Goal: Task Accomplishment & Management: Manage account settings

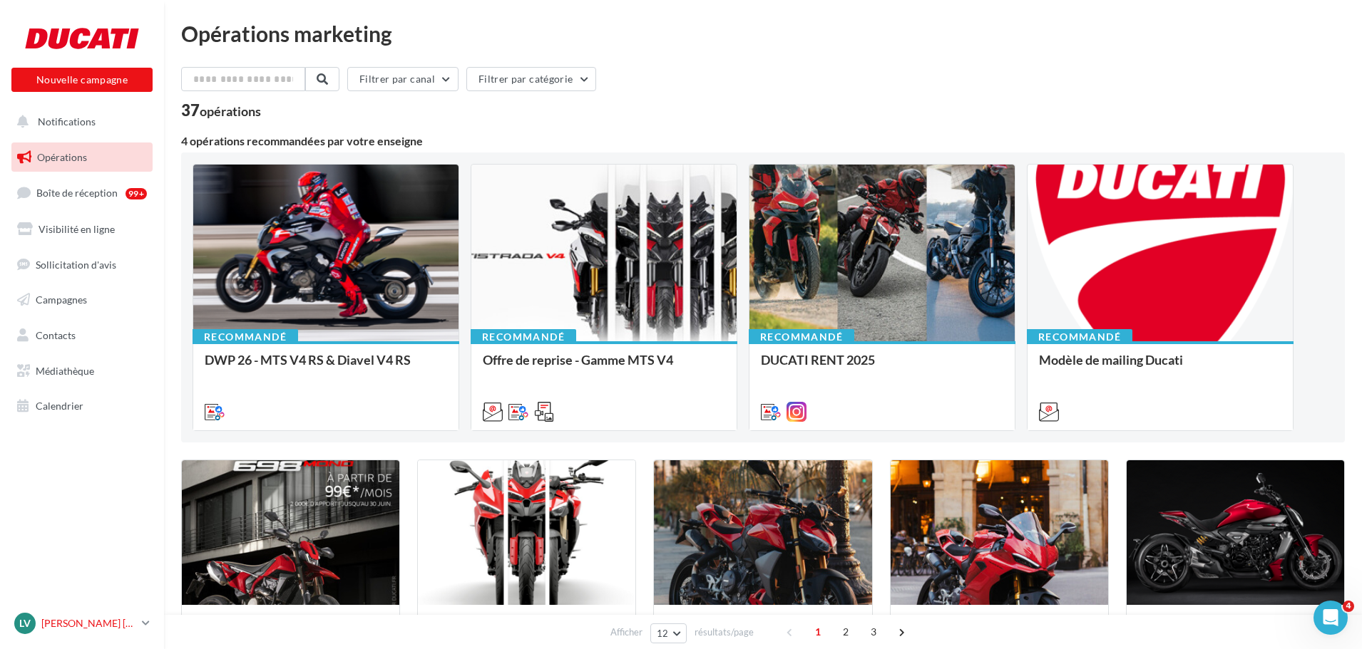
click at [130, 611] on link "Lv Lévy CHASSIN levychassin@sudestmotos.com" at bounding box center [81, 623] width 141 height 27
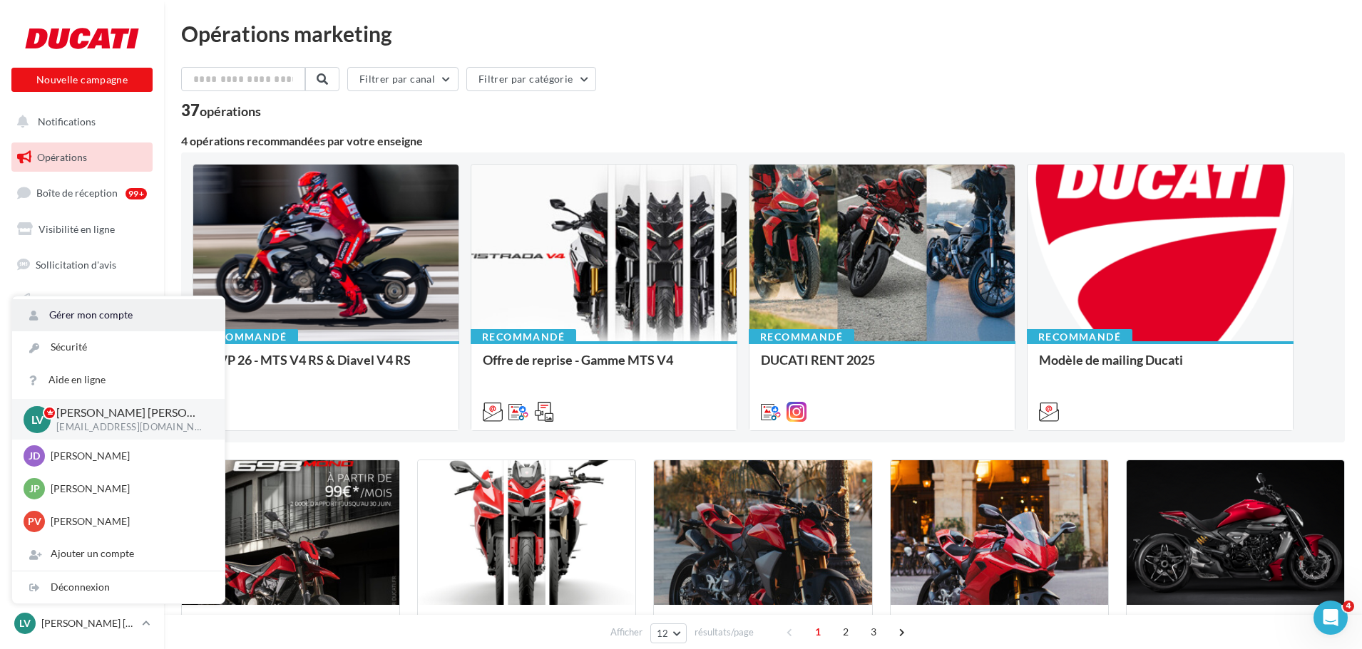
click at [87, 316] on link "Gérer mon compte" at bounding box center [118, 315] width 212 height 32
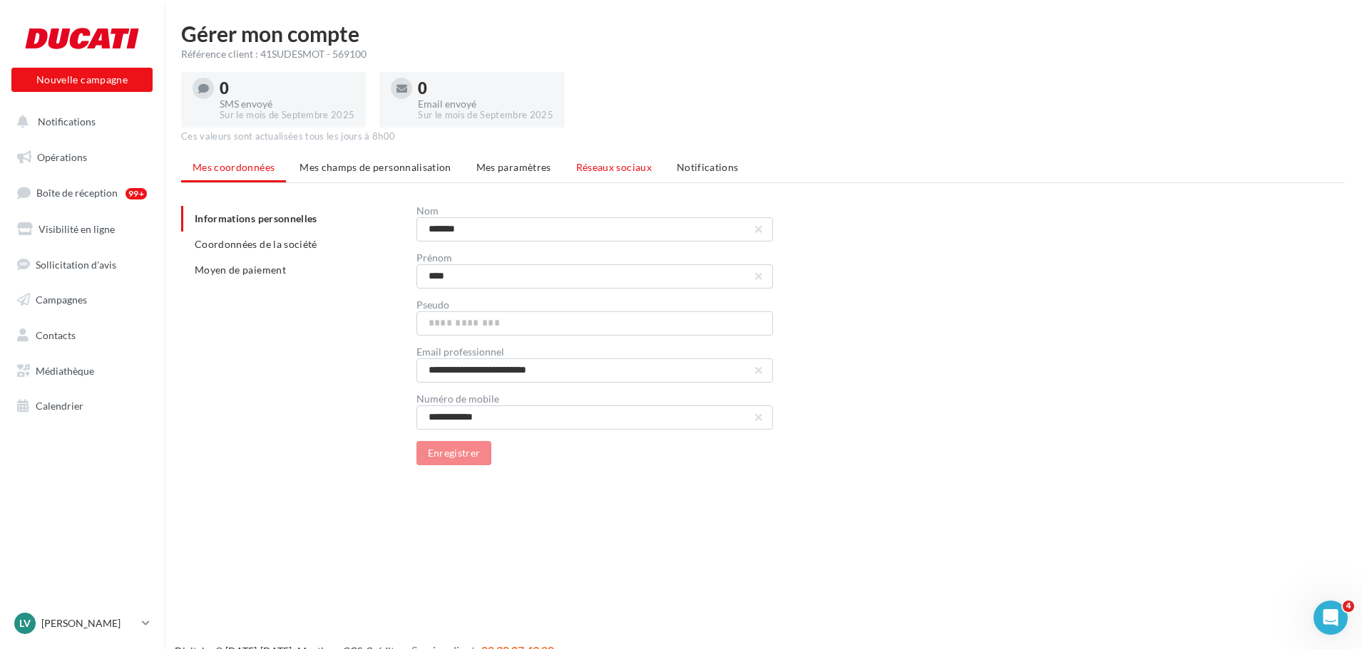
click at [615, 167] on span "Réseaux sociaux" at bounding box center [614, 167] width 76 height 12
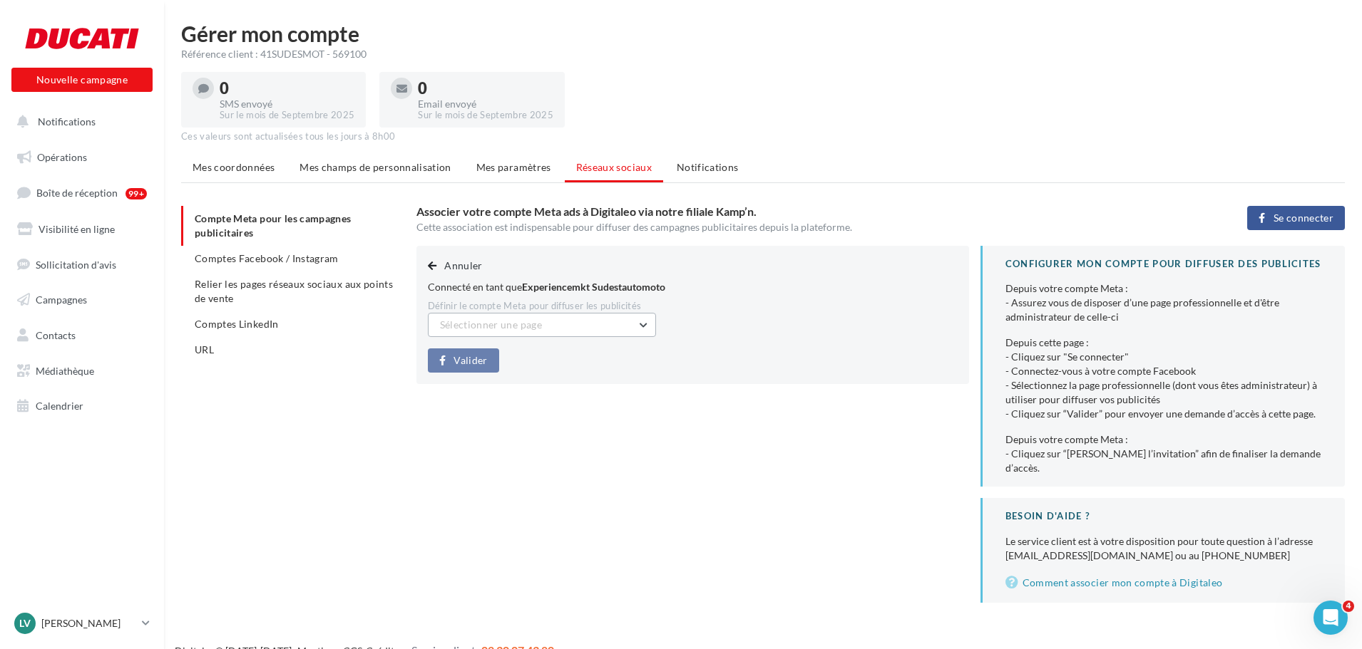
click at [600, 317] on button "Sélectionner une page" at bounding box center [542, 325] width 228 height 24
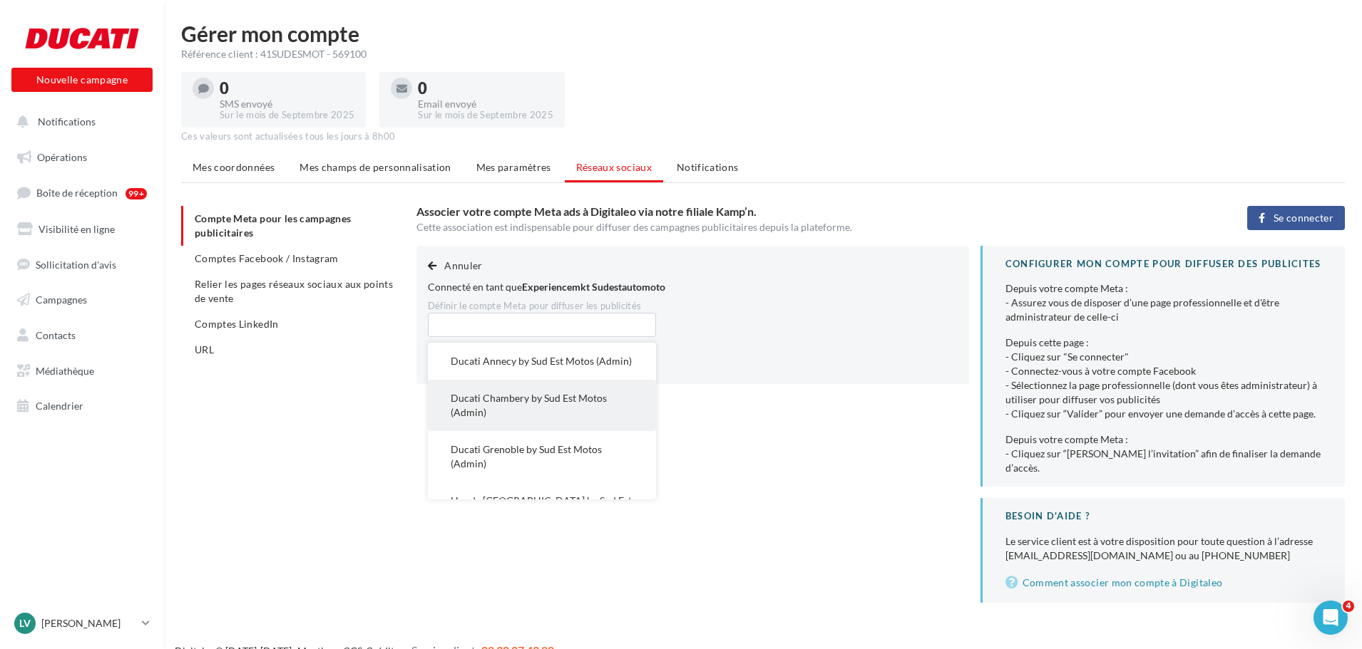
click at [582, 414] on span "Ducati Chambery by Sud Est Motos (Admin)" at bounding box center [529, 405] width 156 height 26
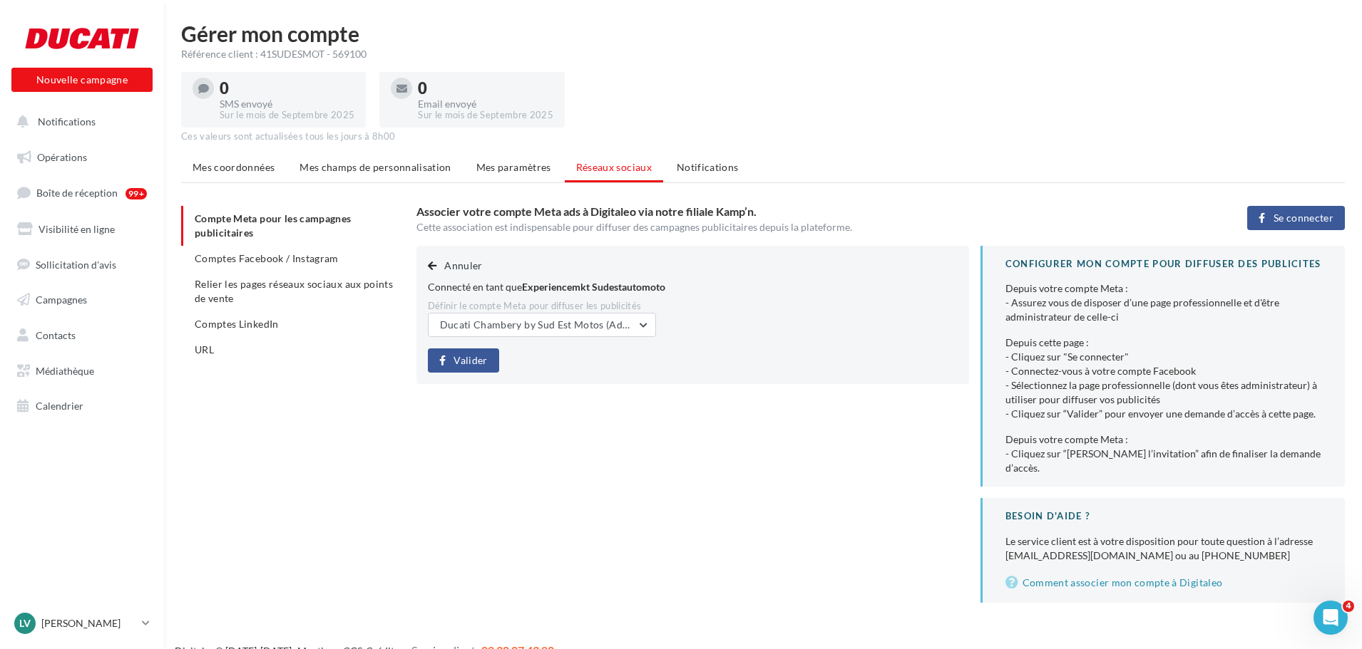
click at [476, 361] on span "Valider" at bounding box center [470, 360] width 34 height 11
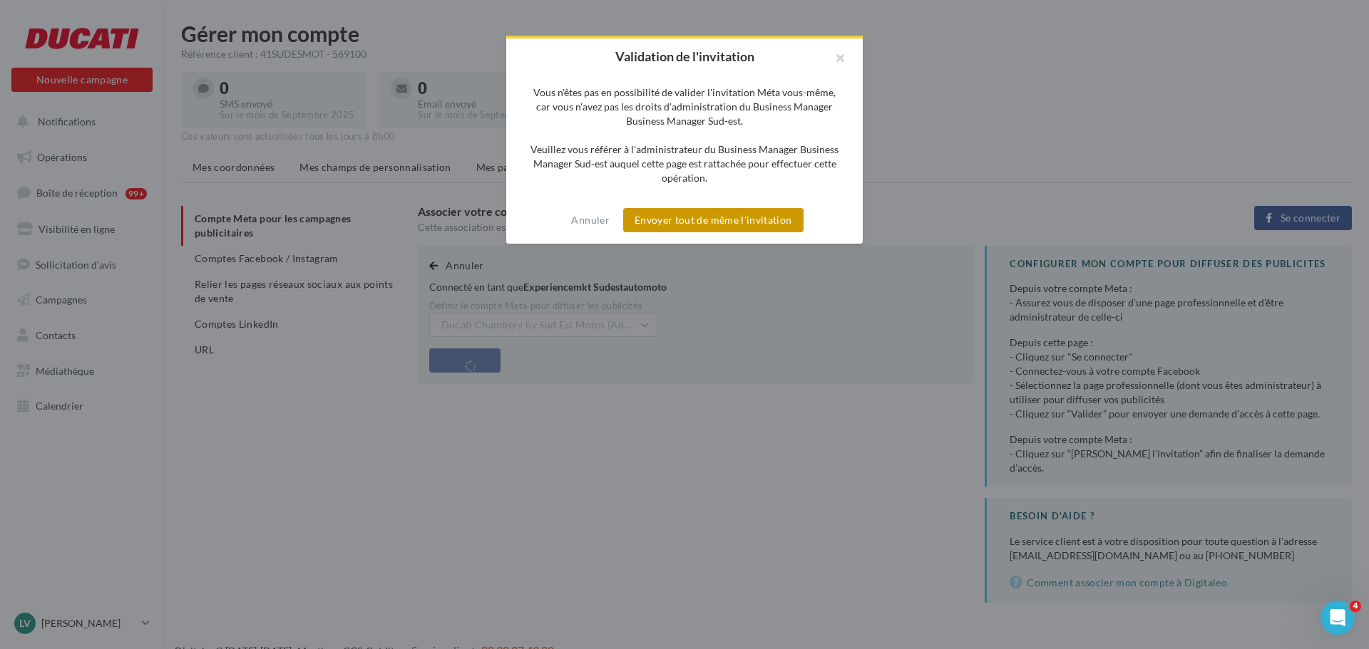
click at [768, 217] on button "Envoyer tout de même l'invitation" at bounding box center [713, 220] width 180 height 24
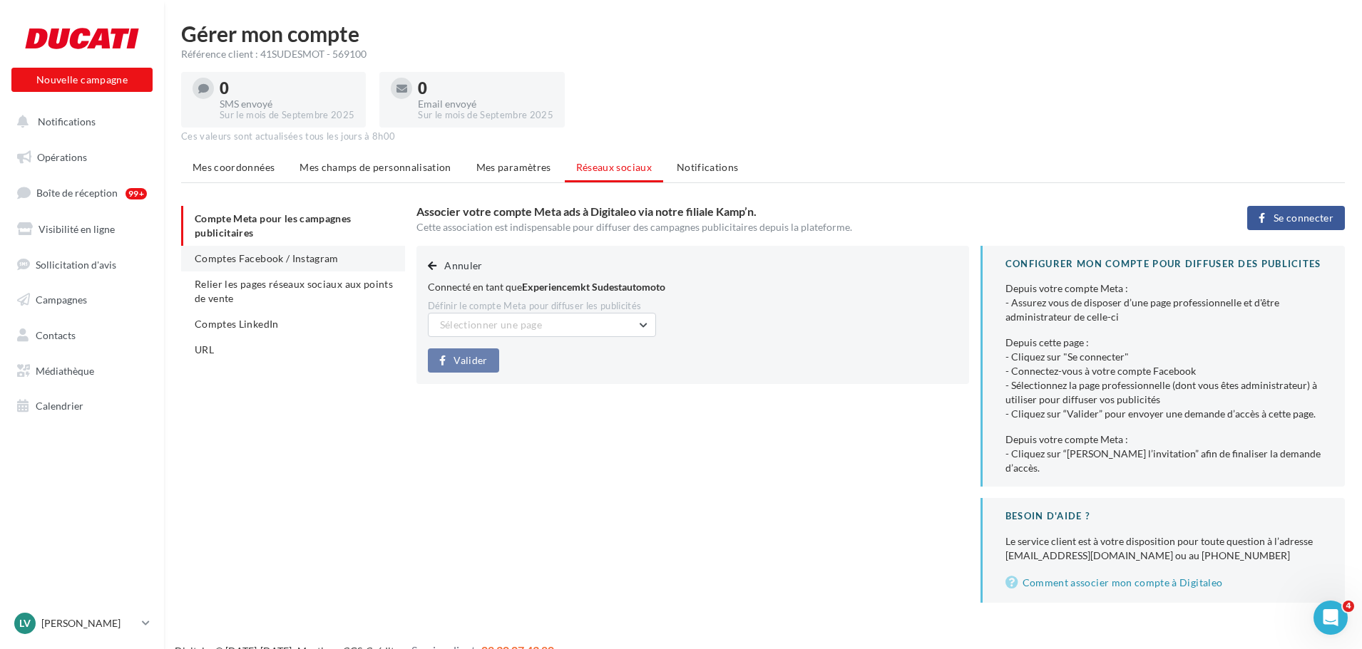
click at [299, 256] on span "Comptes Facebook / Instagram" at bounding box center [267, 258] width 144 height 12
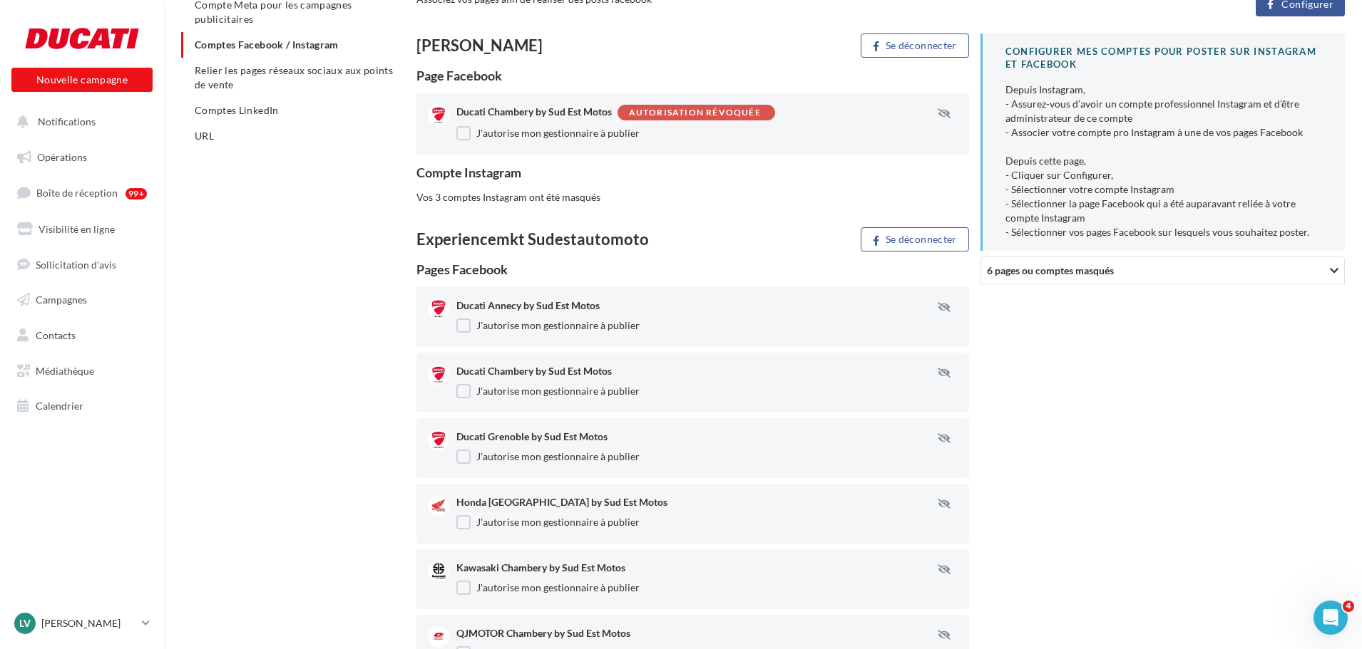
scroll to position [285, 0]
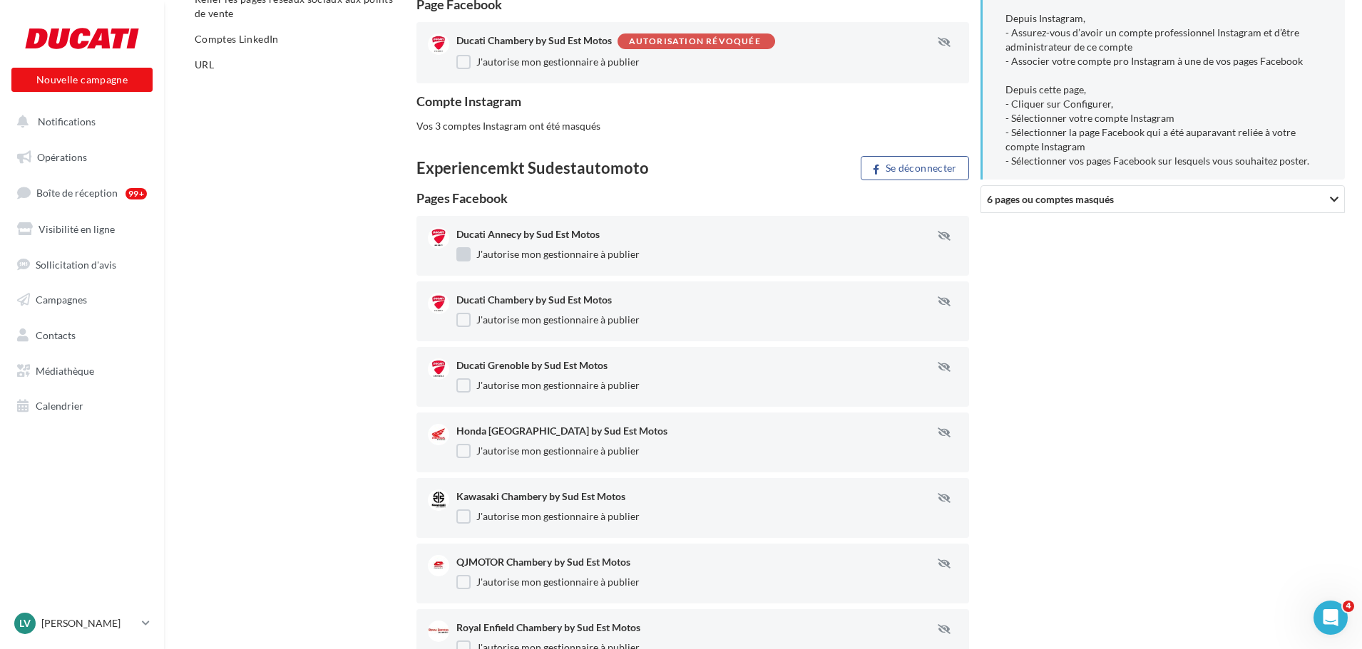
click at [462, 251] on label "J'autorise mon gestionnaire à publier" at bounding box center [547, 254] width 183 height 14
click at [466, 380] on label "J'autorise mon gestionnaire à publier" at bounding box center [547, 386] width 183 height 14
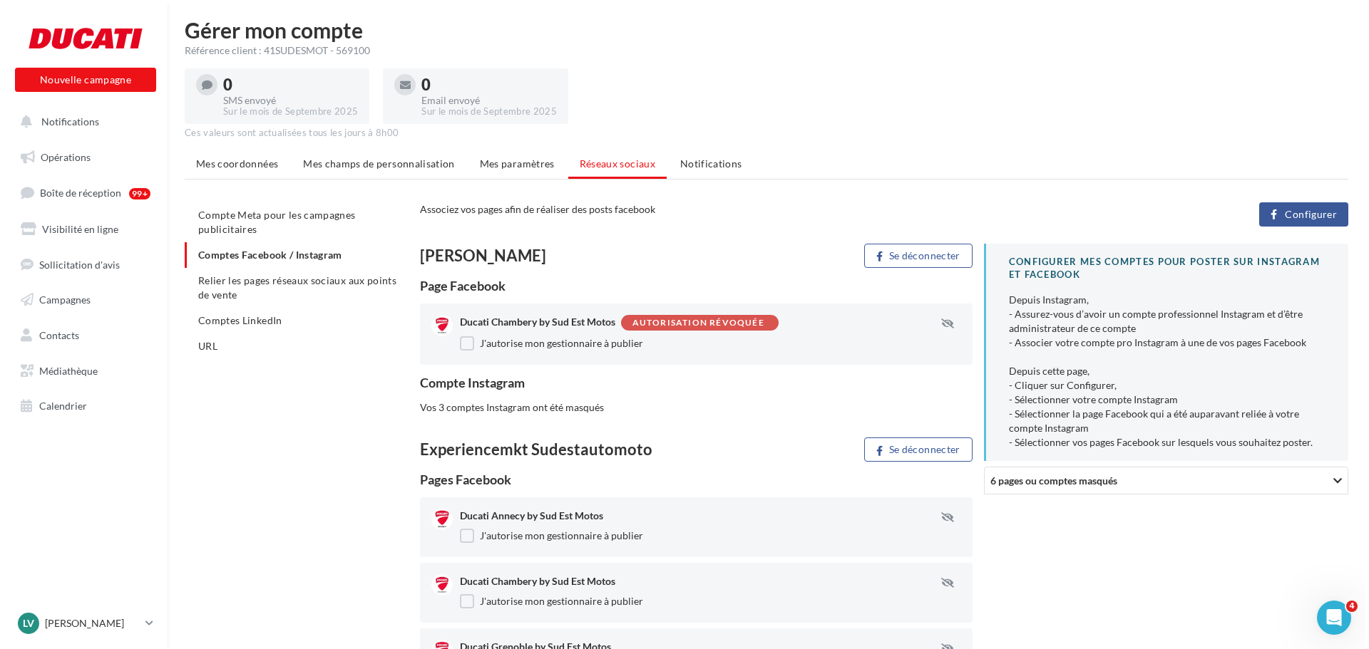
scroll to position [0, 0]
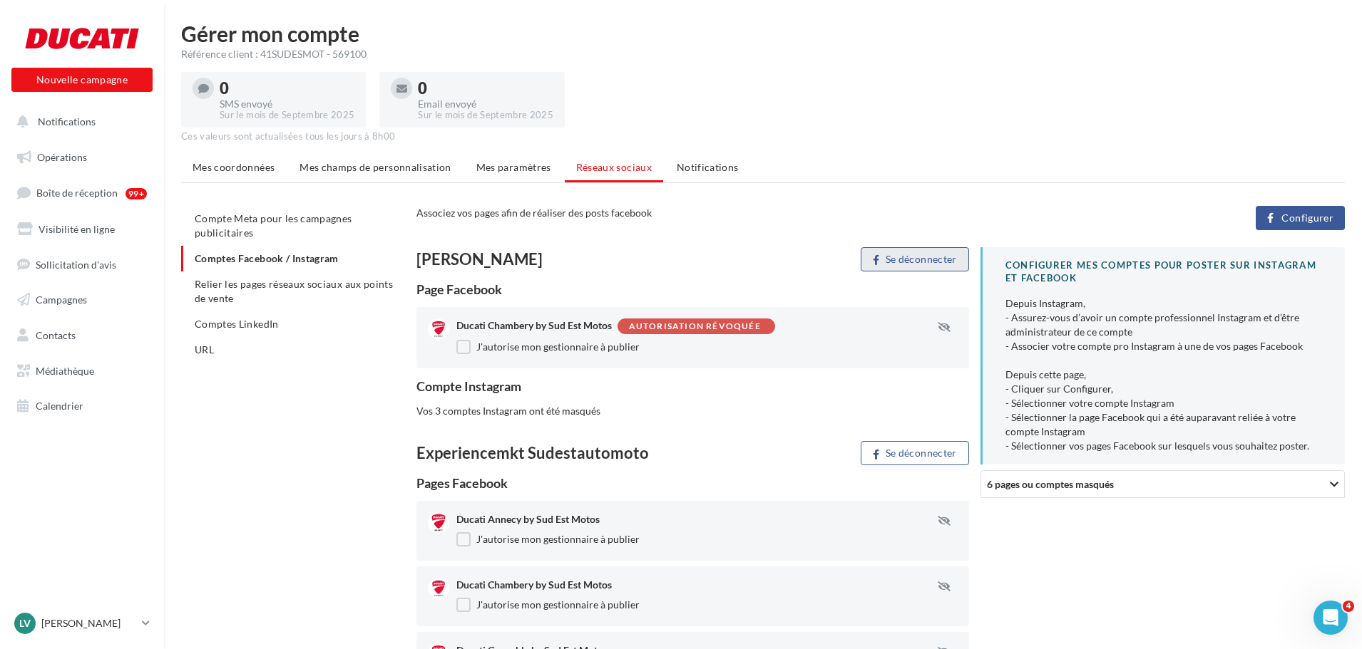
click at [905, 261] on button "Se déconnecter" at bounding box center [915, 259] width 108 height 24
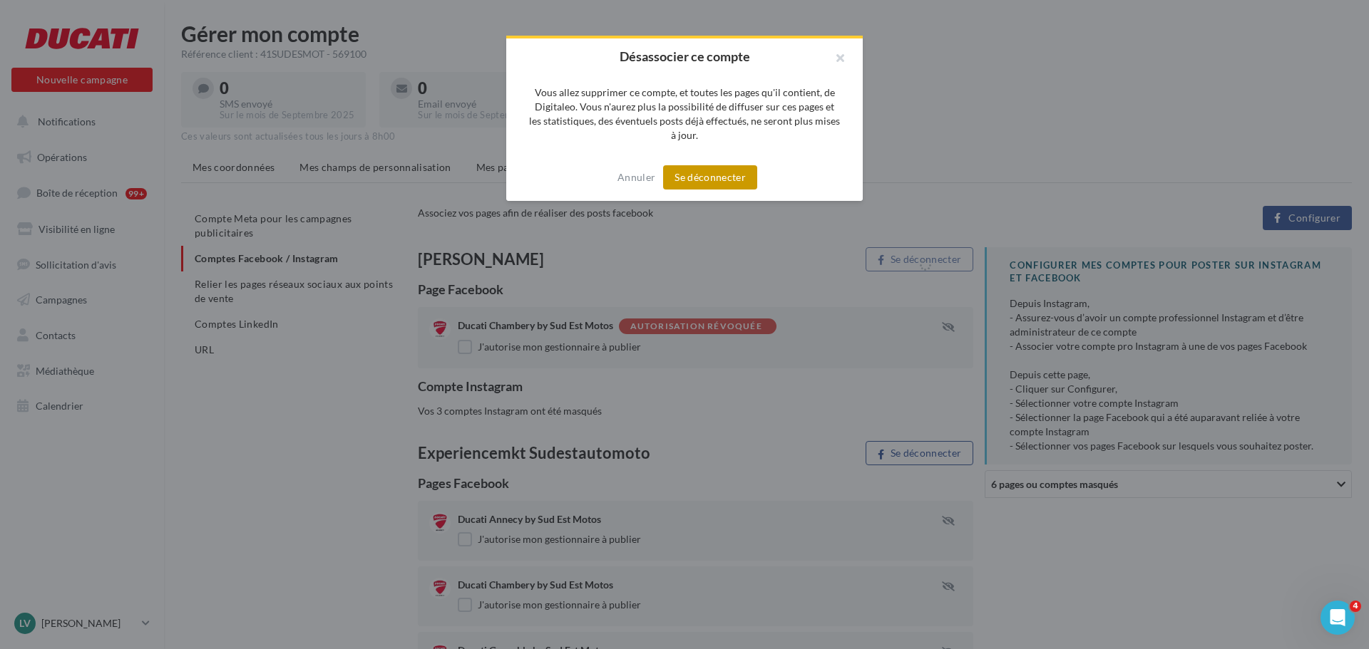
click at [724, 180] on button "Se déconnecter" at bounding box center [710, 177] width 94 height 24
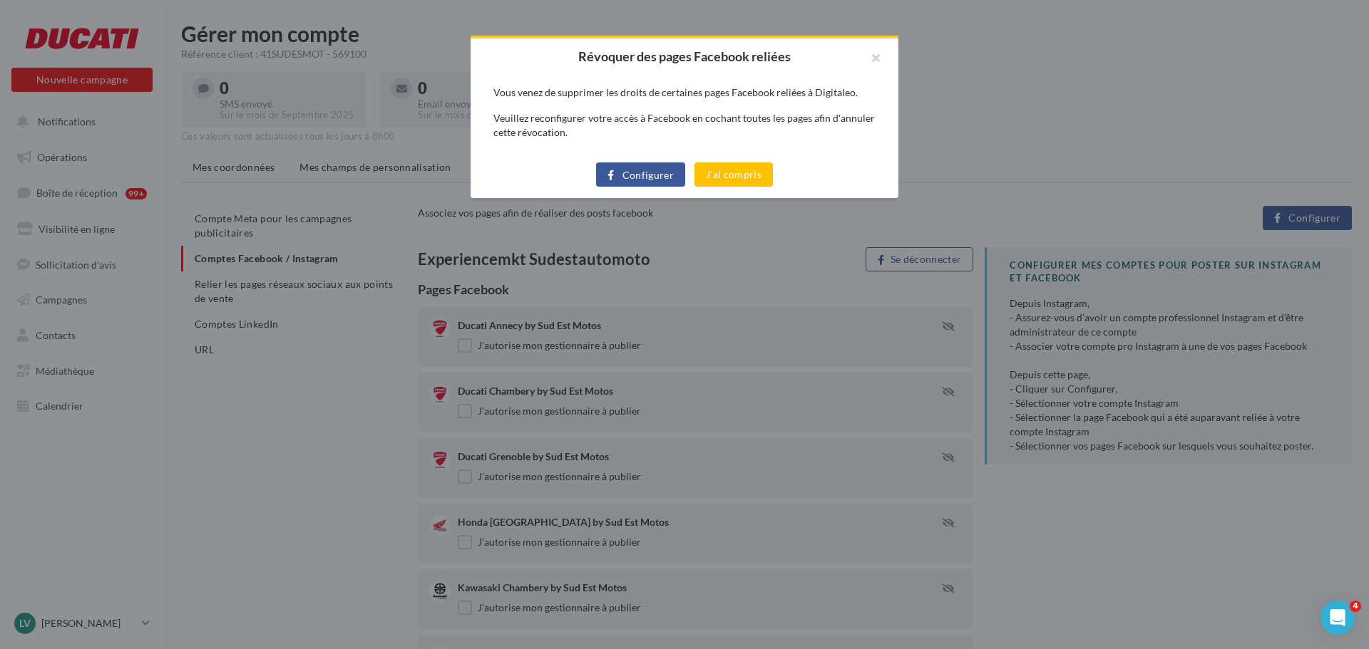
click at [642, 167] on button "Configurer" at bounding box center [640, 175] width 89 height 24
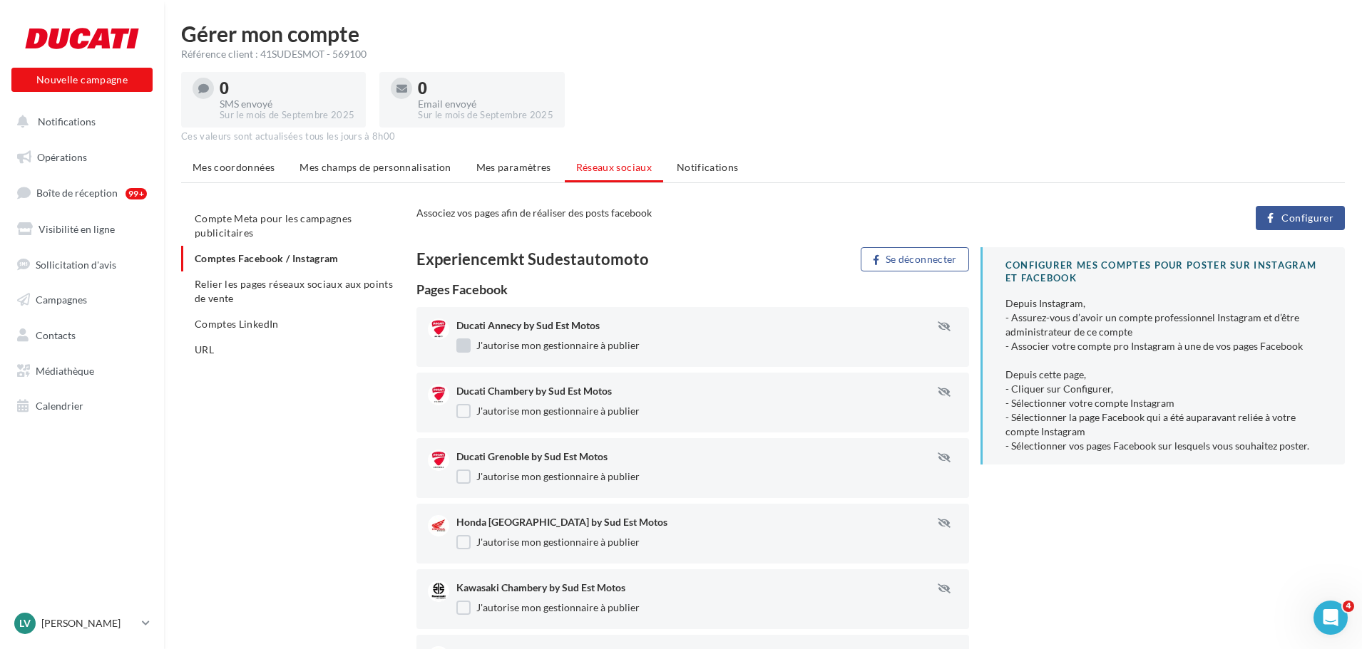
click at [462, 346] on label "J'autorise mon gestionnaire à publier" at bounding box center [547, 346] width 183 height 14
click at [473, 480] on label "J'autorise mon gestionnaire à publier" at bounding box center [547, 477] width 183 height 14
click at [468, 550] on div "Honda Grenoble by Sud Est Motos J'autorise mon gestionnaire à publier" at bounding box center [712, 533] width 513 height 37
click at [467, 539] on label "J'autorise mon gestionnaire à publier" at bounding box center [547, 542] width 183 height 14
click at [467, 604] on label "J'autorise mon gestionnaire à publier" at bounding box center [547, 608] width 183 height 14
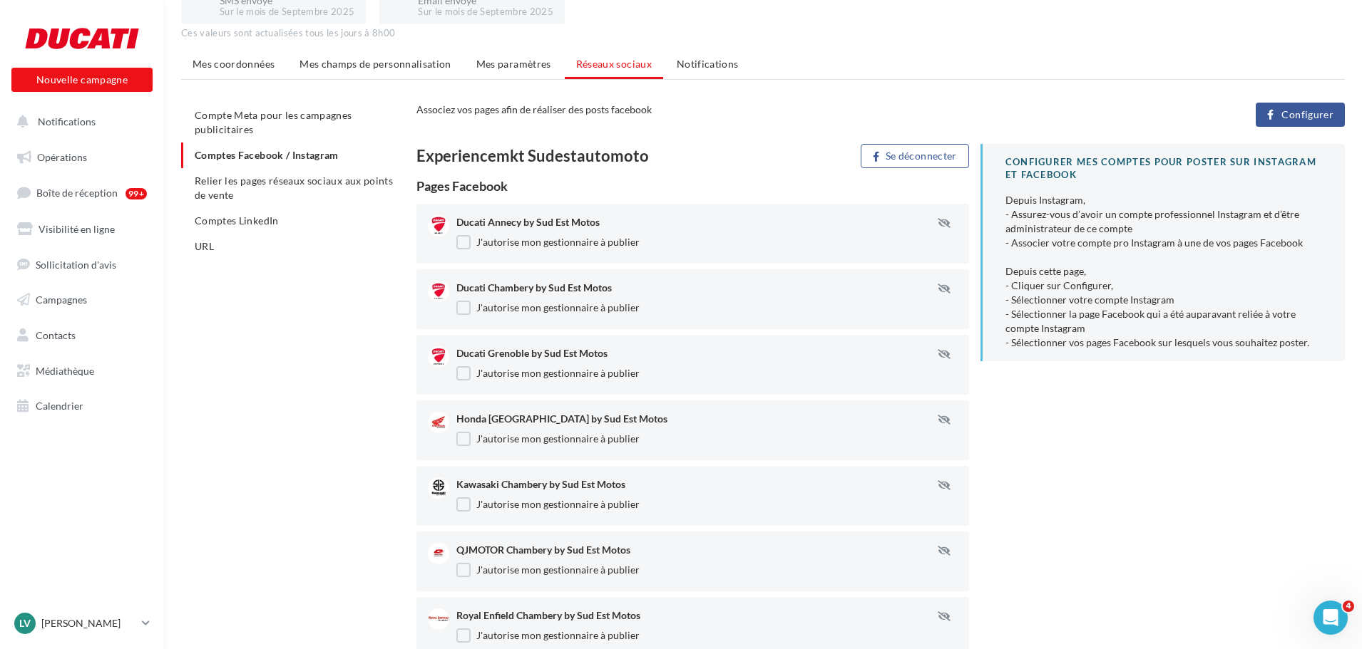
scroll to position [285, 0]
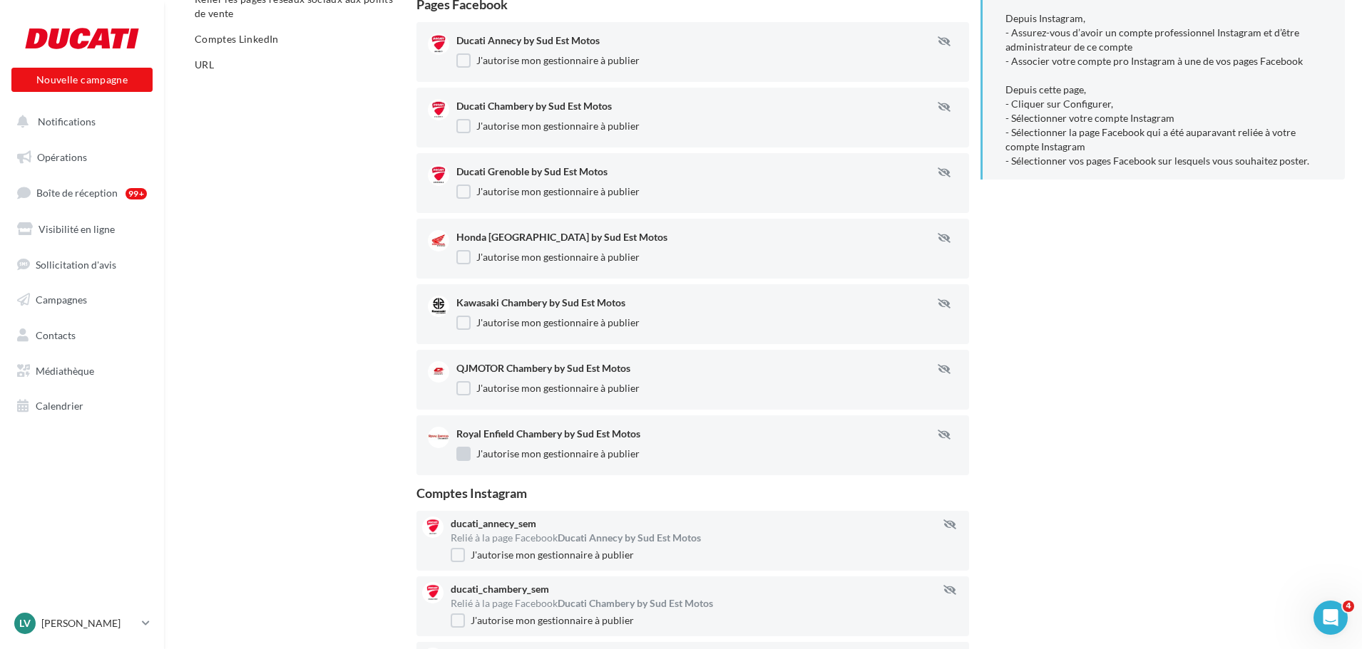
click at [456, 454] on label "J'autorise mon gestionnaire à publier" at bounding box center [547, 454] width 183 height 14
click at [462, 384] on label "J'autorise mon gestionnaire à publier" at bounding box center [547, 388] width 183 height 14
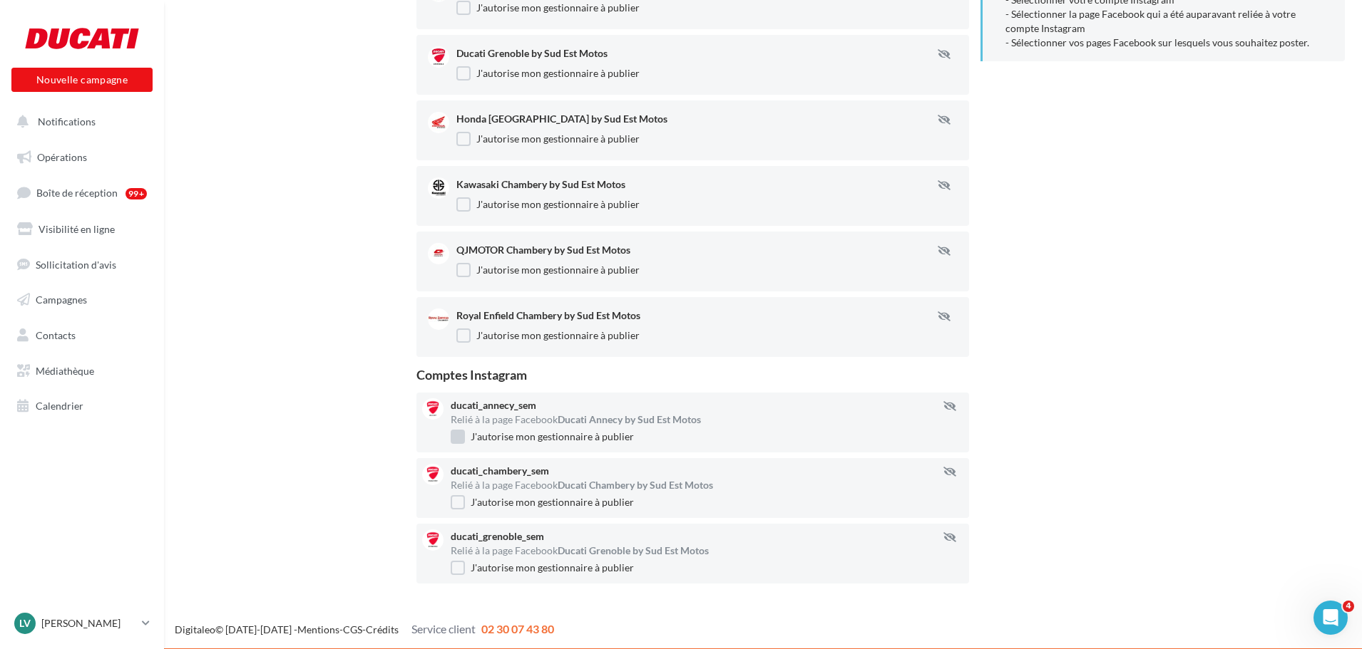
scroll to position [405, 0]
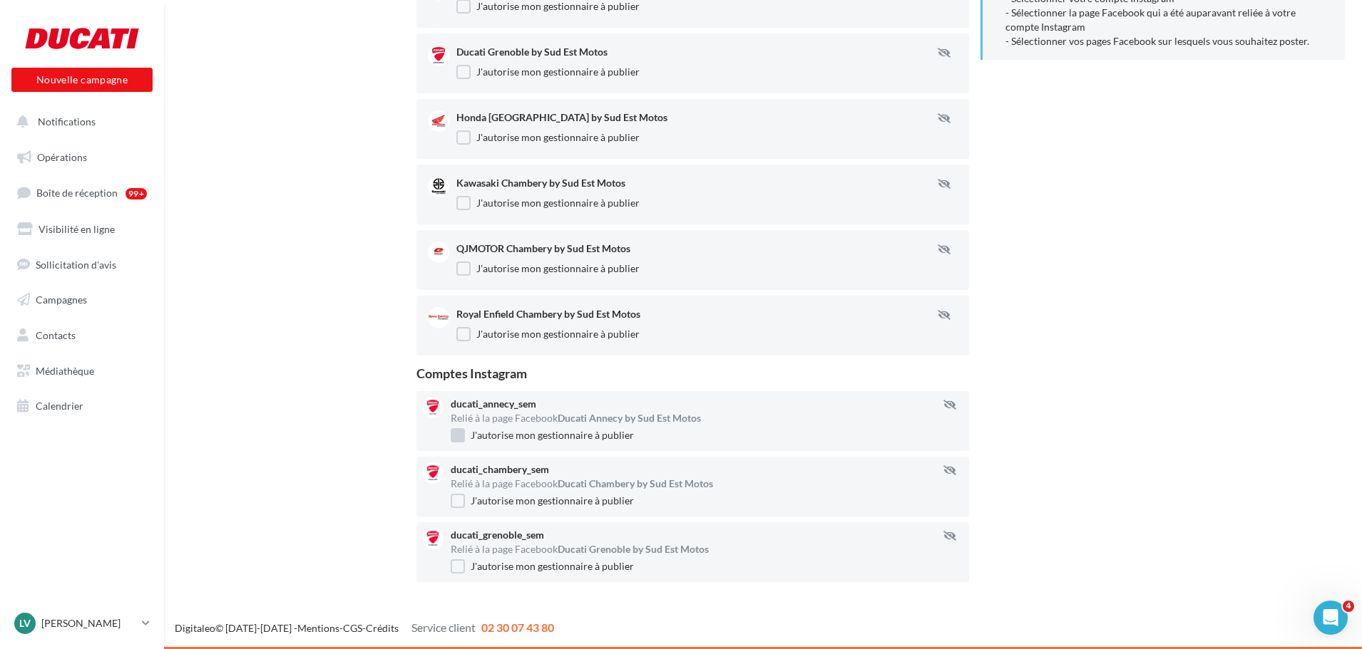
click at [461, 433] on label "J'autorise mon gestionnaire à publier" at bounding box center [542, 435] width 183 height 14
click at [459, 560] on label "J'autorise mon gestionnaire à publier" at bounding box center [542, 567] width 183 height 14
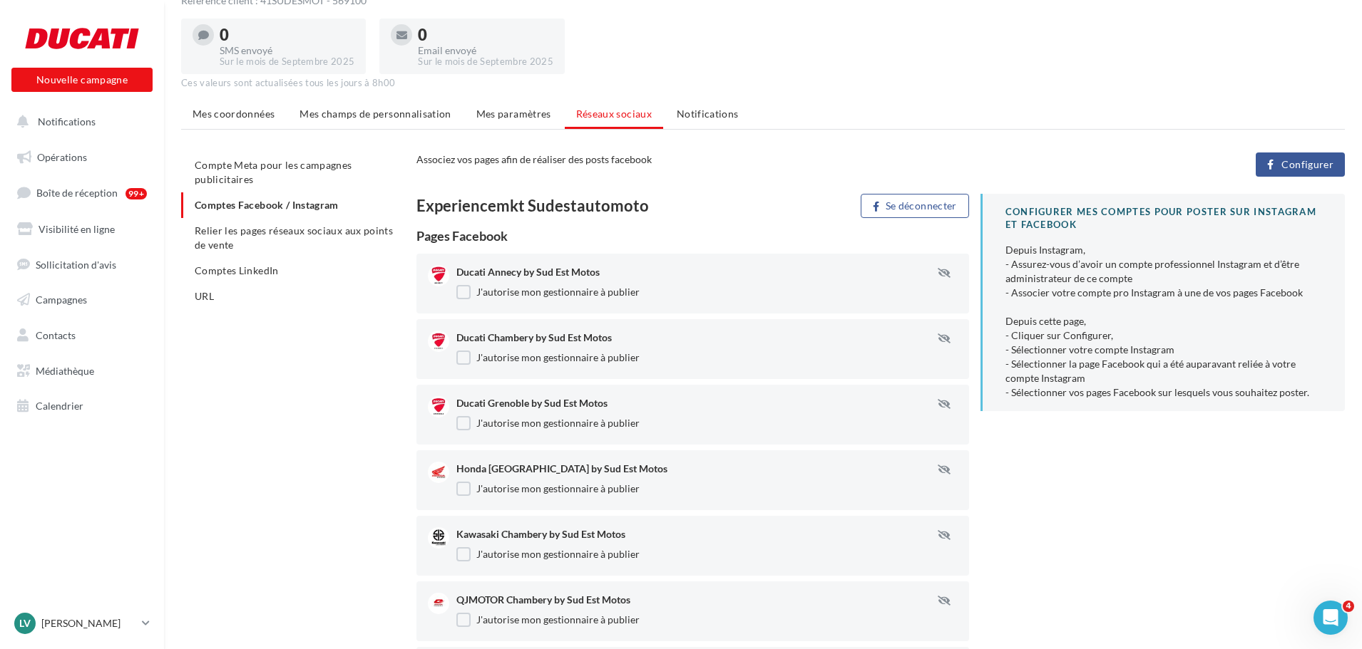
scroll to position [0, 0]
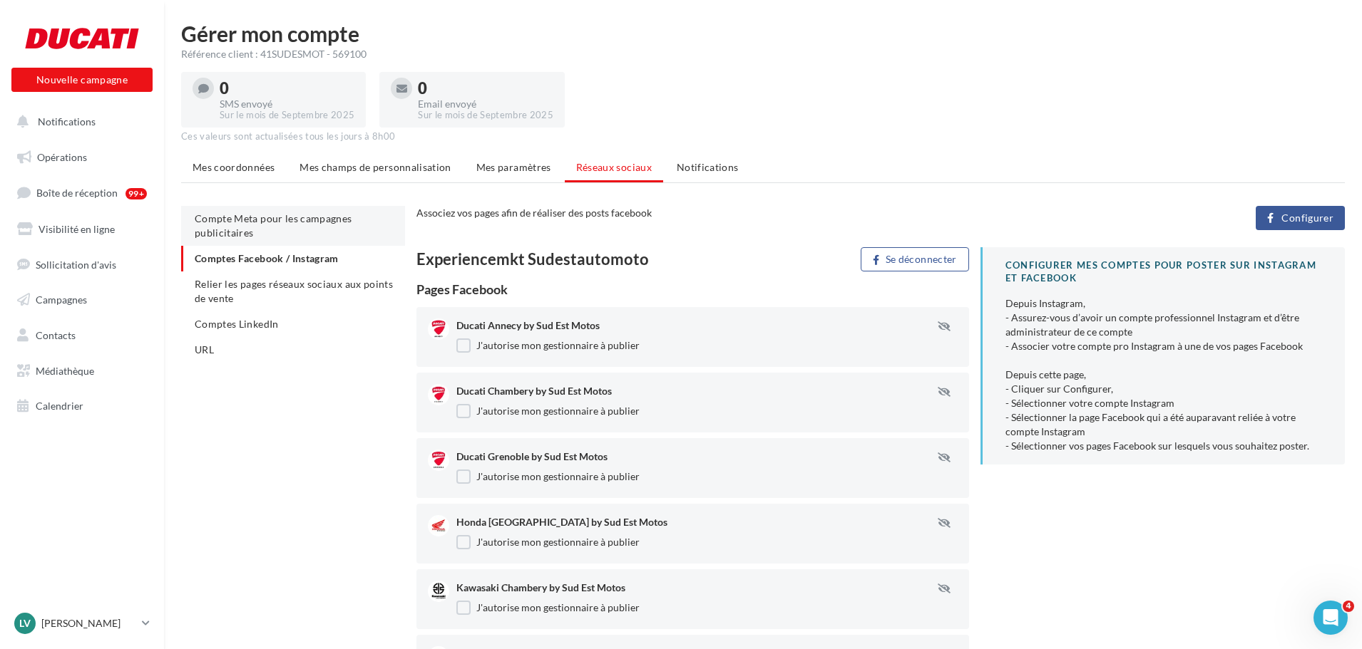
click at [272, 222] on span "Compte Meta pour les campagnes publicitaires" at bounding box center [274, 225] width 158 height 26
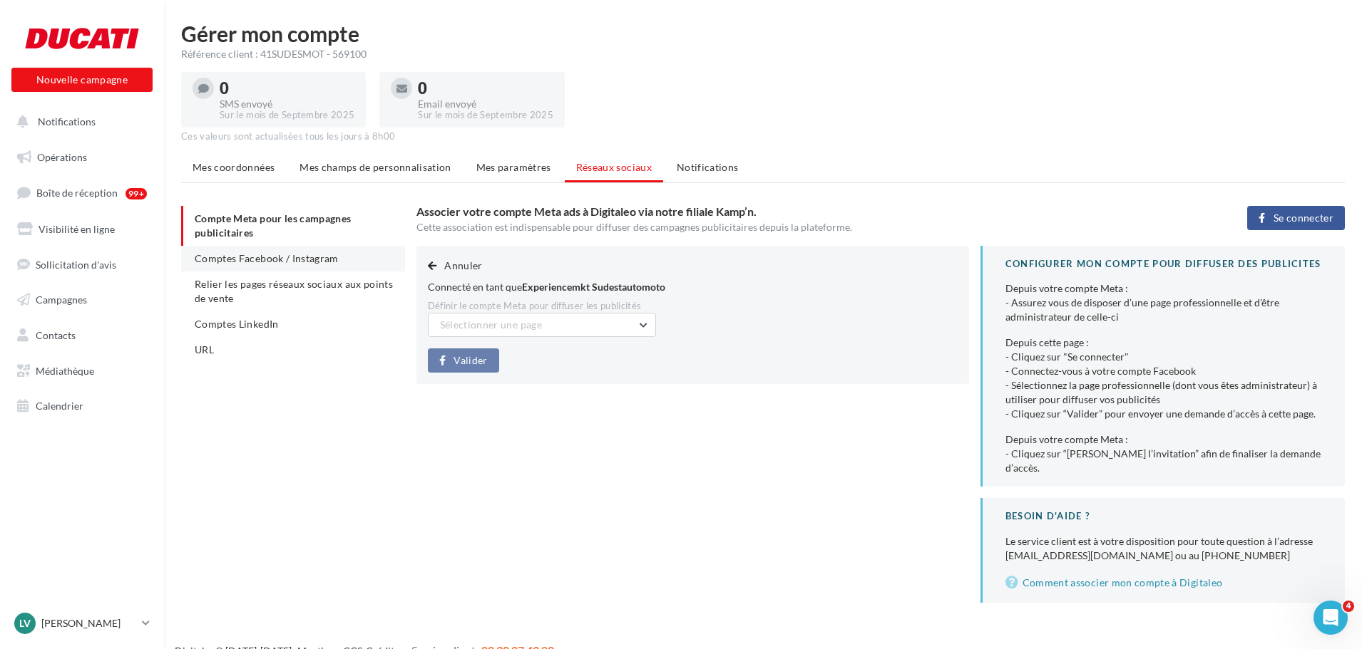
click at [269, 254] on span "Comptes Facebook / Instagram" at bounding box center [267, 258] width 144 height 12
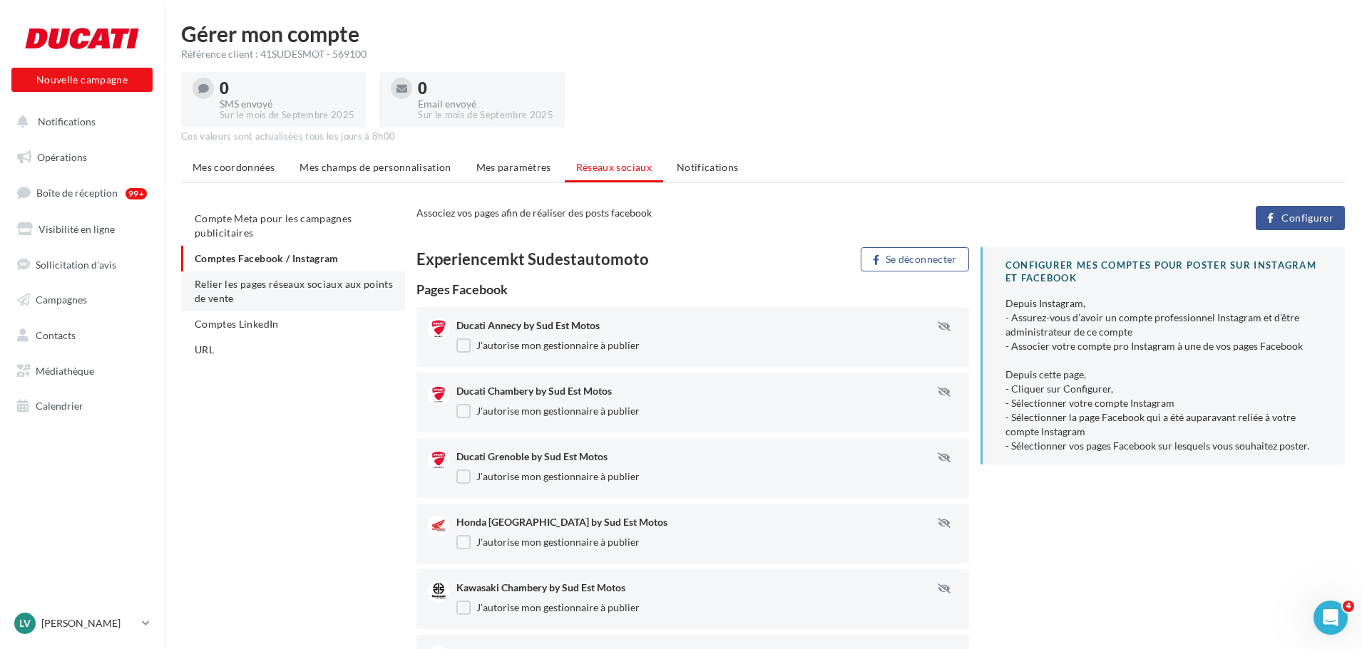
click at [312, 287] on span "Relier les pages réseaux sociaux aux points de vente" at bounding box center [294, 291] width 198 height 26
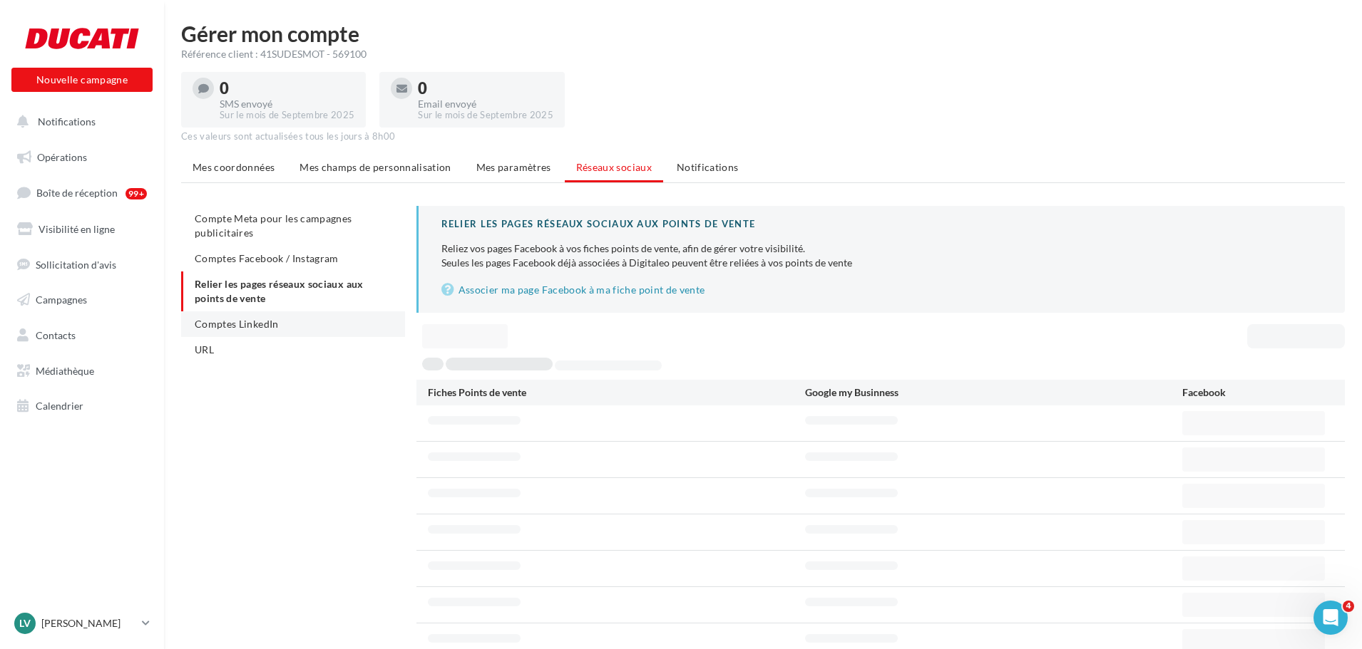
click at [300, 321] on li "Comptes LinkedIn" at bounding box center [293, 325] width 224 height 26
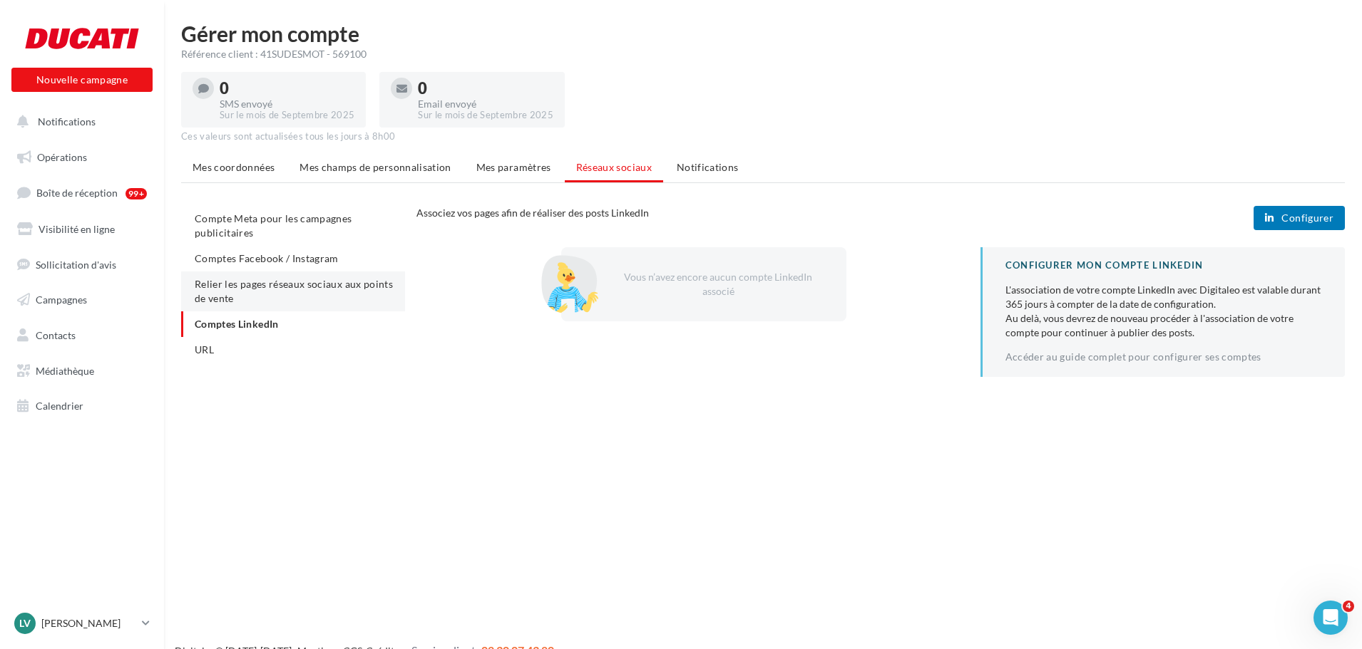
click at [302, 289] on span "Relier les pages réseaux sociaux aux points de vente" at bounding box center [294, 291] width 198 height 26
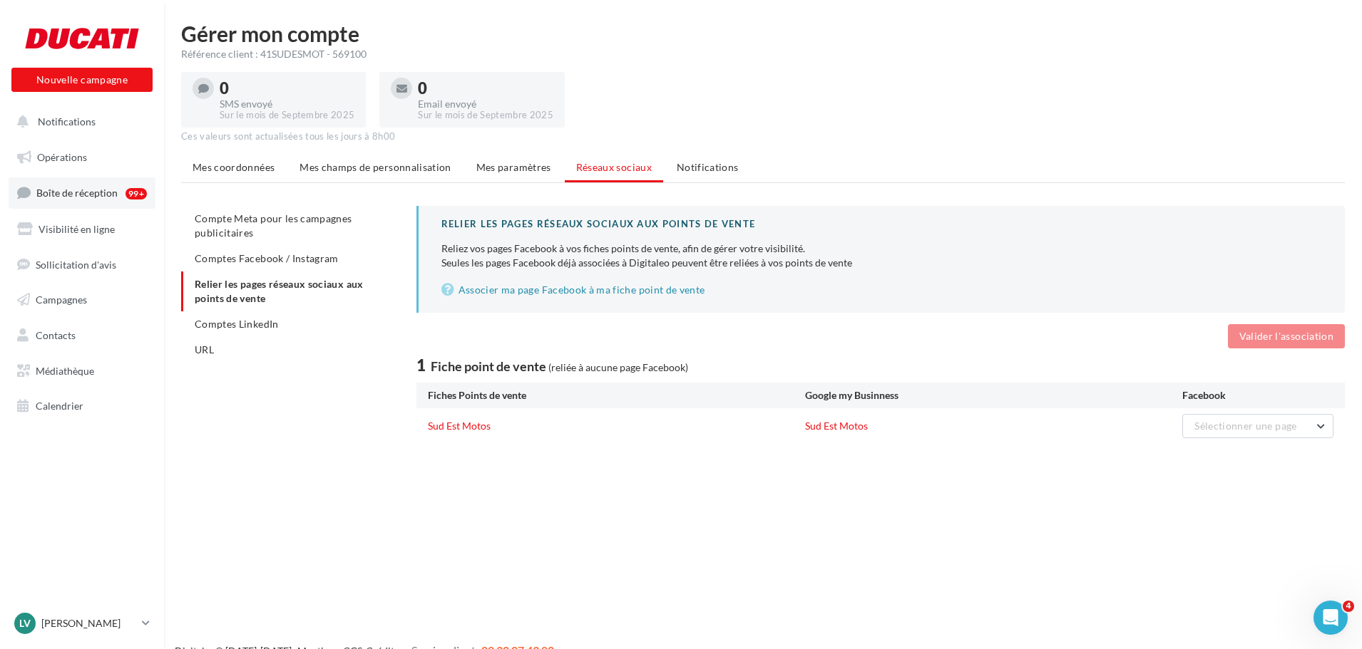
click at [90, 184] on link "Boîte de réception 99+" at bounding box center [82, 193] width 147 height 31
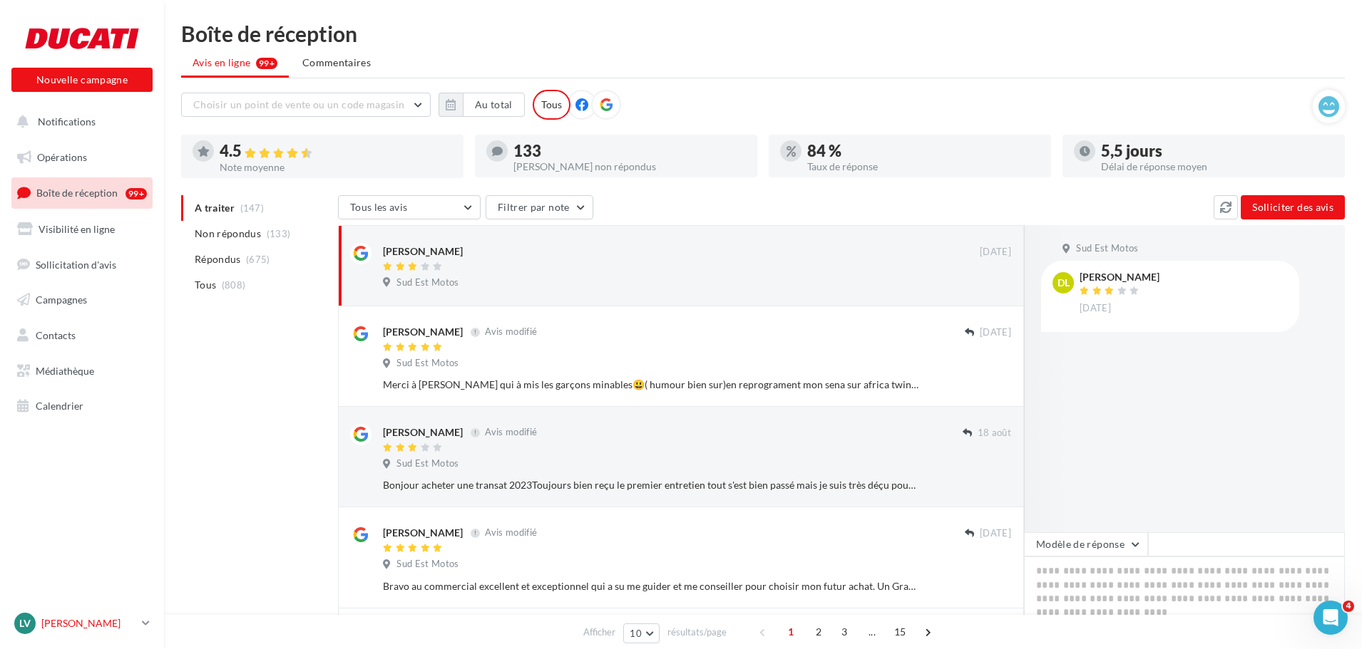
click at [132, 625] on p "[PERSON_NAME]" at bounding box center [88, 624] width 95 height 14
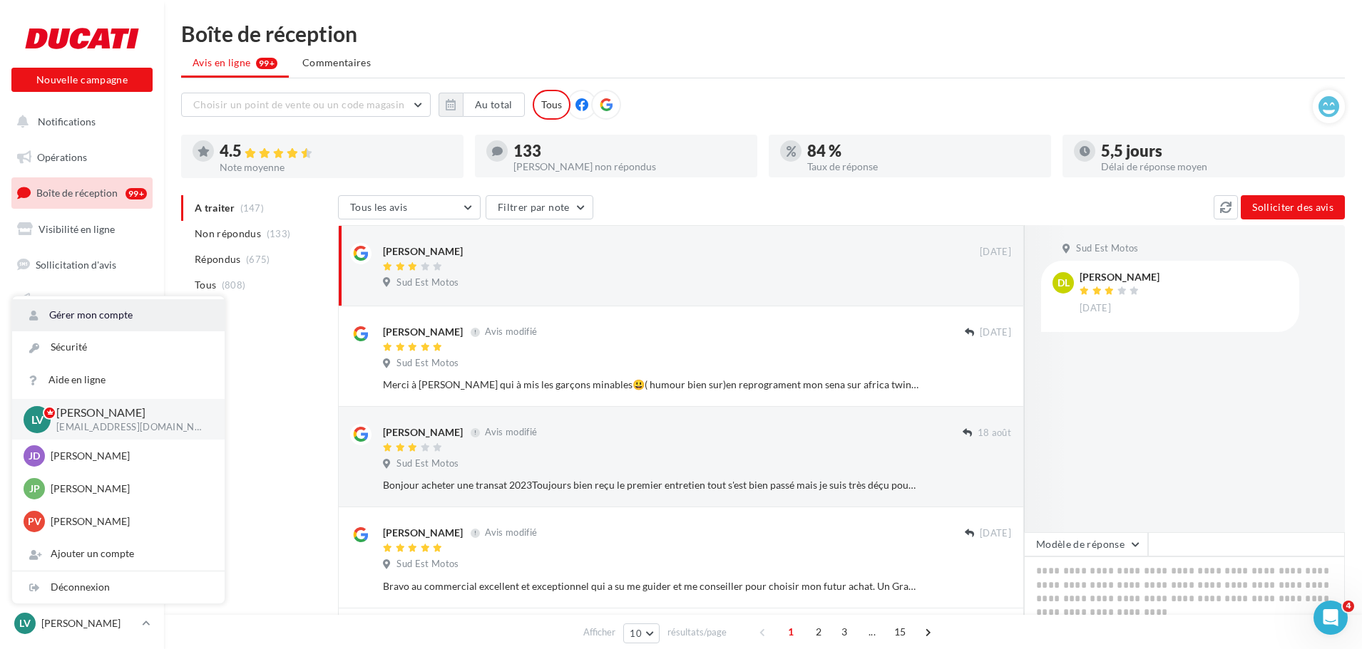
click at [62, 304] on link "Gérer mon compte" at bounding box center [118, 315] width 212 height 32
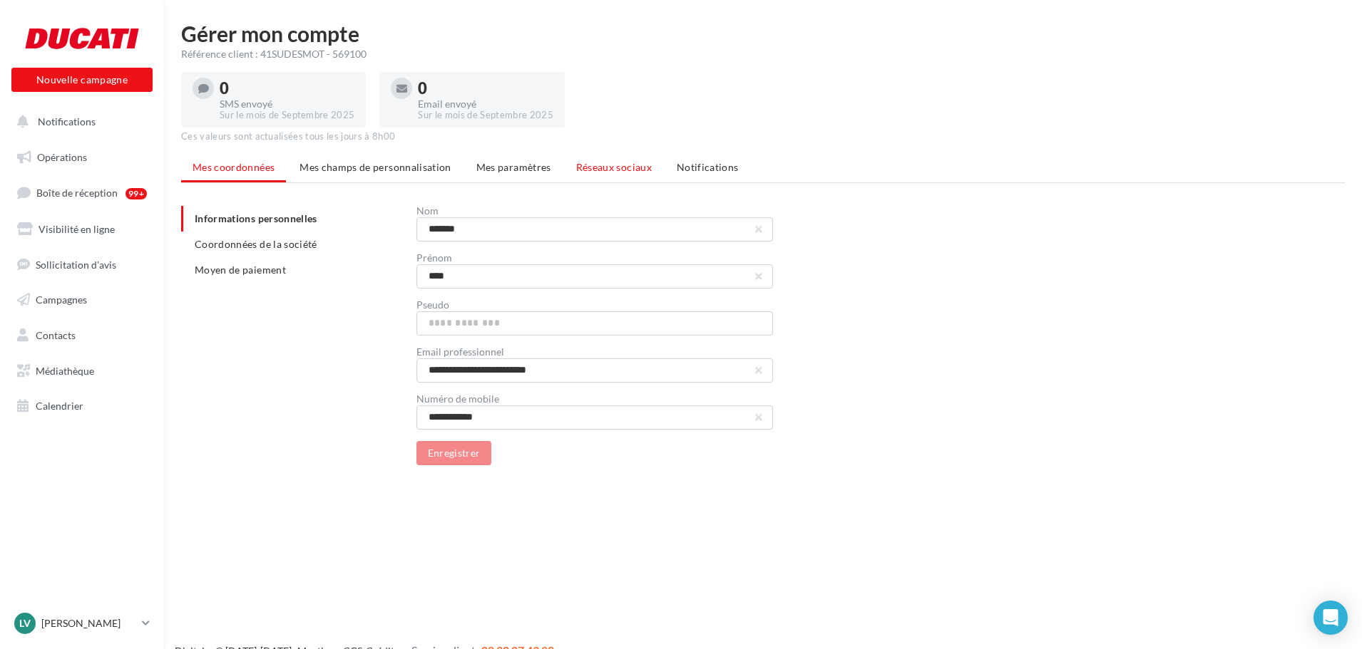
click at [576, 163] on span "Réseaux sociaux" at bounding box center [614, 167] width 76 height 12
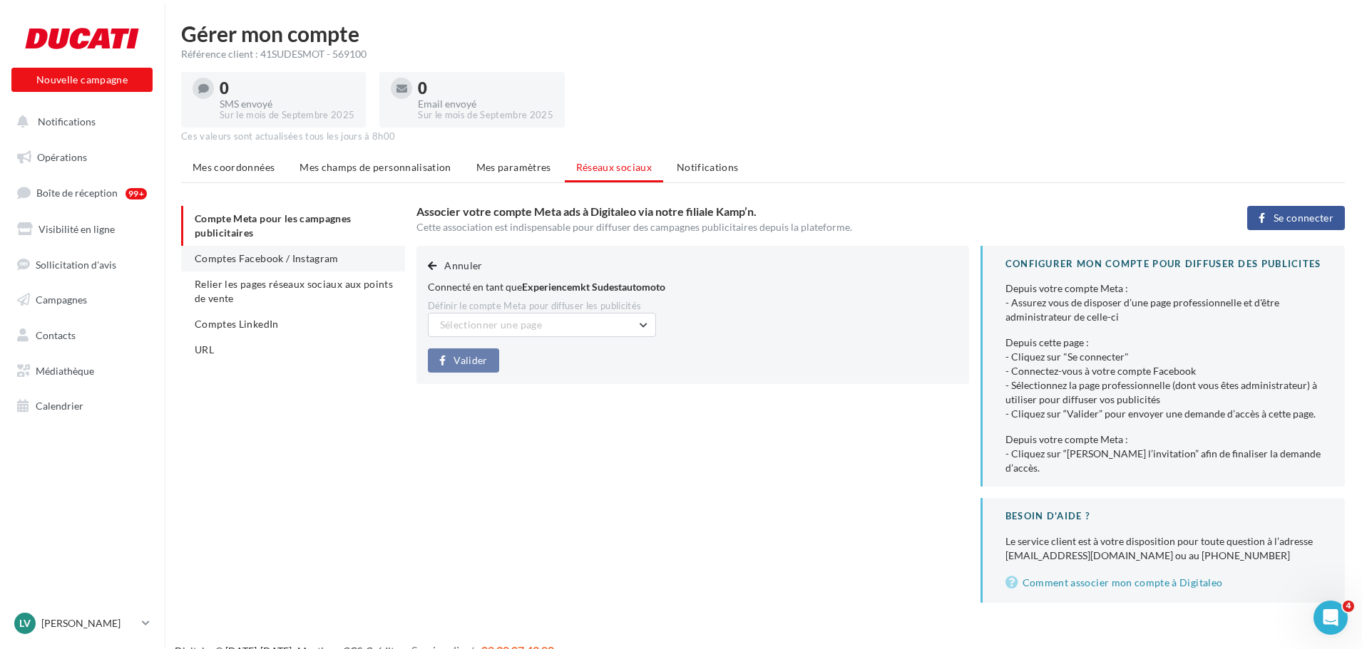
click at [255, 258] on span "Comptes Facebook / Instagram" at bounding box center [267, 258] width 144 height 12
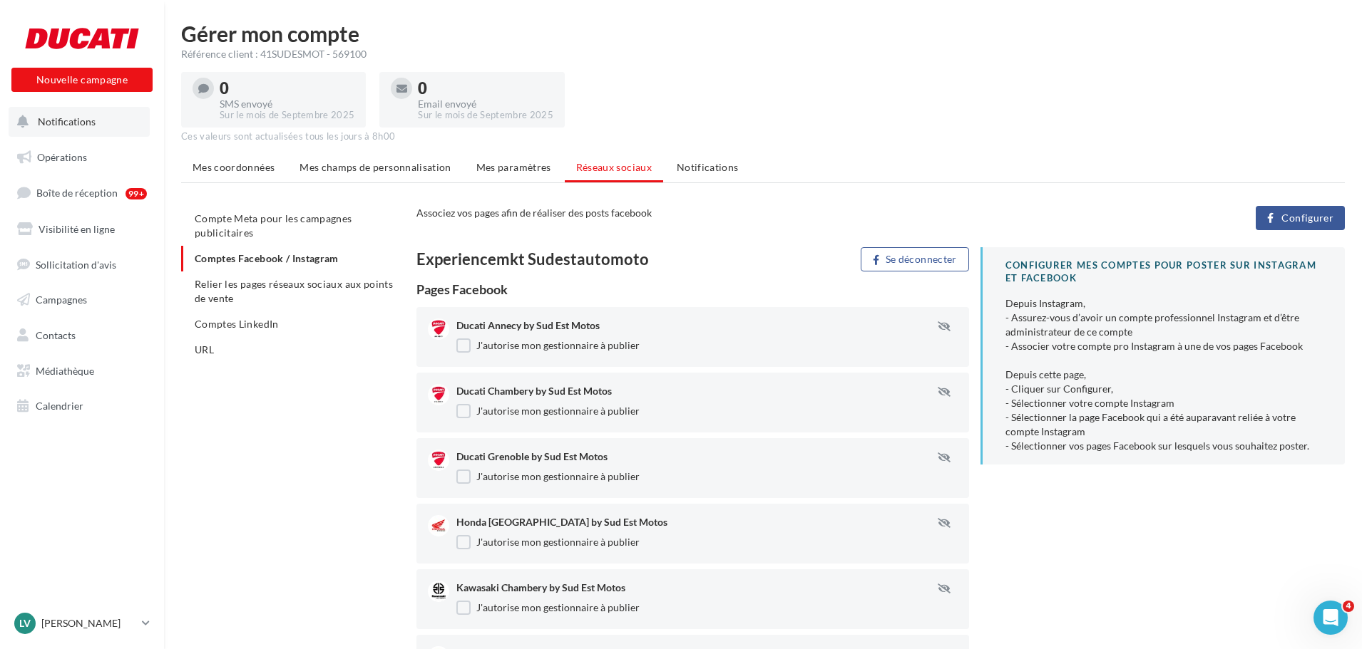
click at [58, 122] on span "Notifications" at bounding box center [67, 121] width 58 height 12
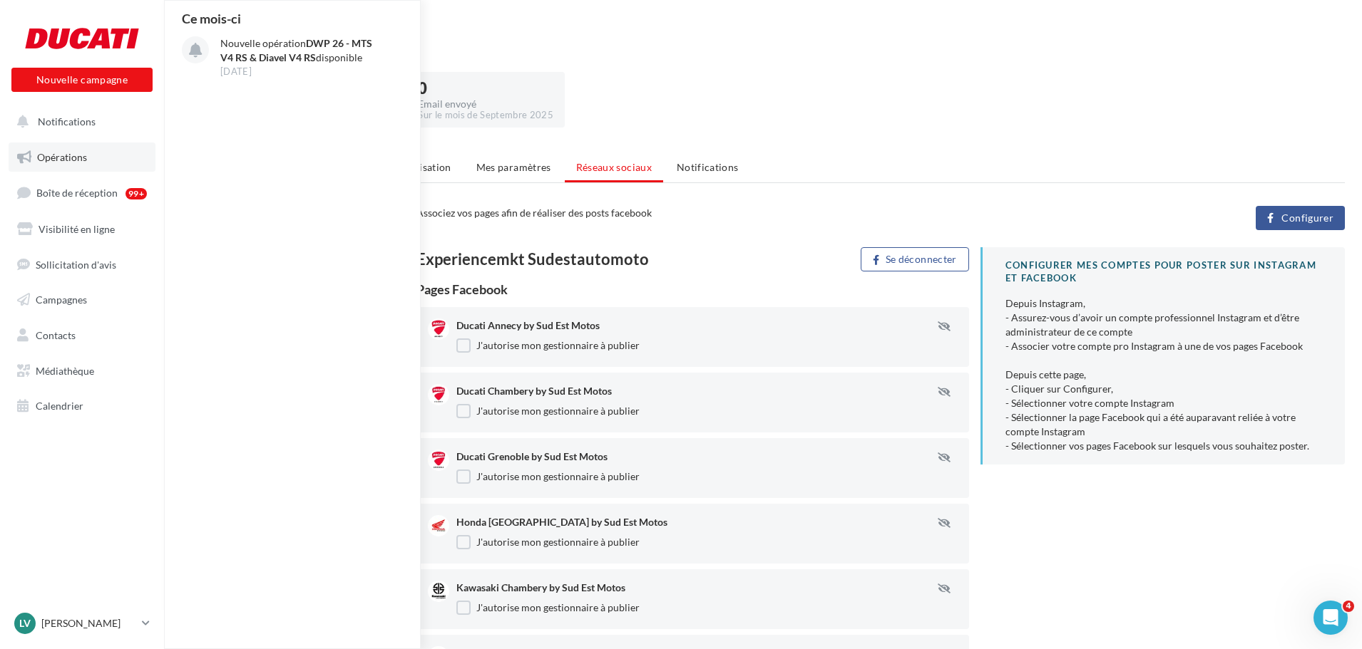
click at [72, 163] on span "Opérations" at bounding box center [62, 157] width 50 height 12
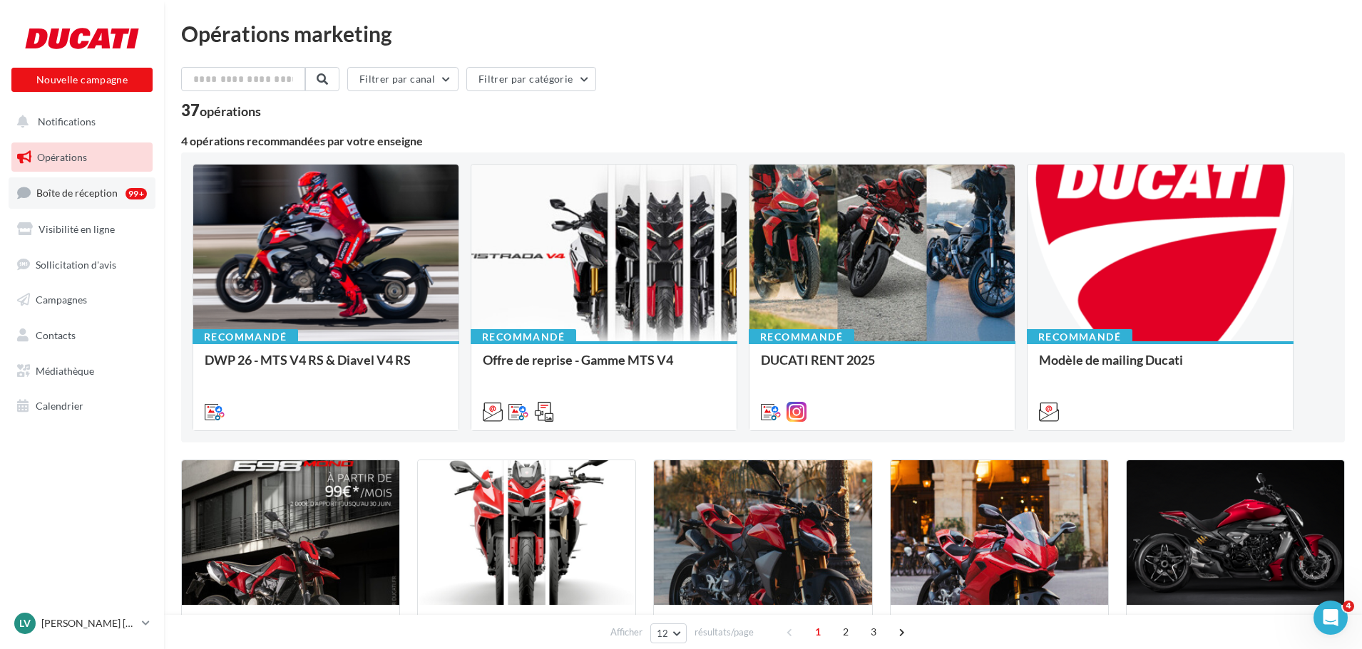
click at [78, 190] on span "Boîte de réception" at bounding box center [76, 193] width 81 height 12
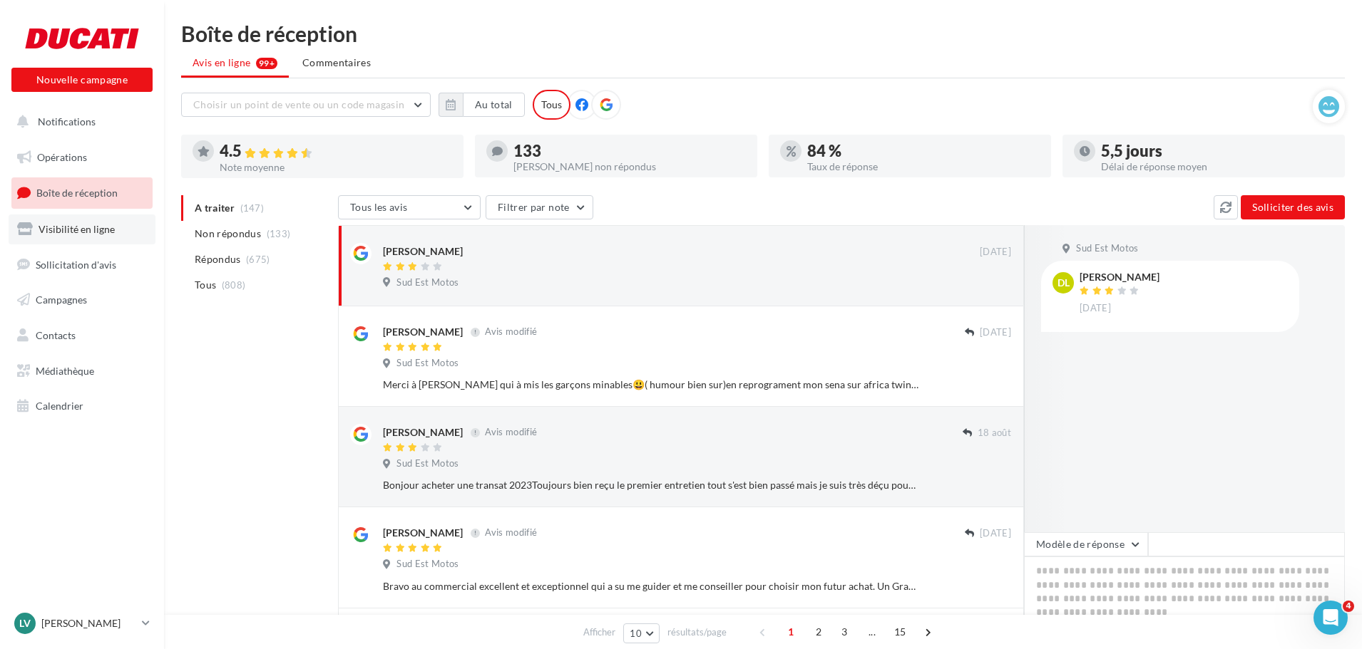
click at [68, 236] on link "Visibilité en ligne" at bounding box center [82, 230] width 147 height 30
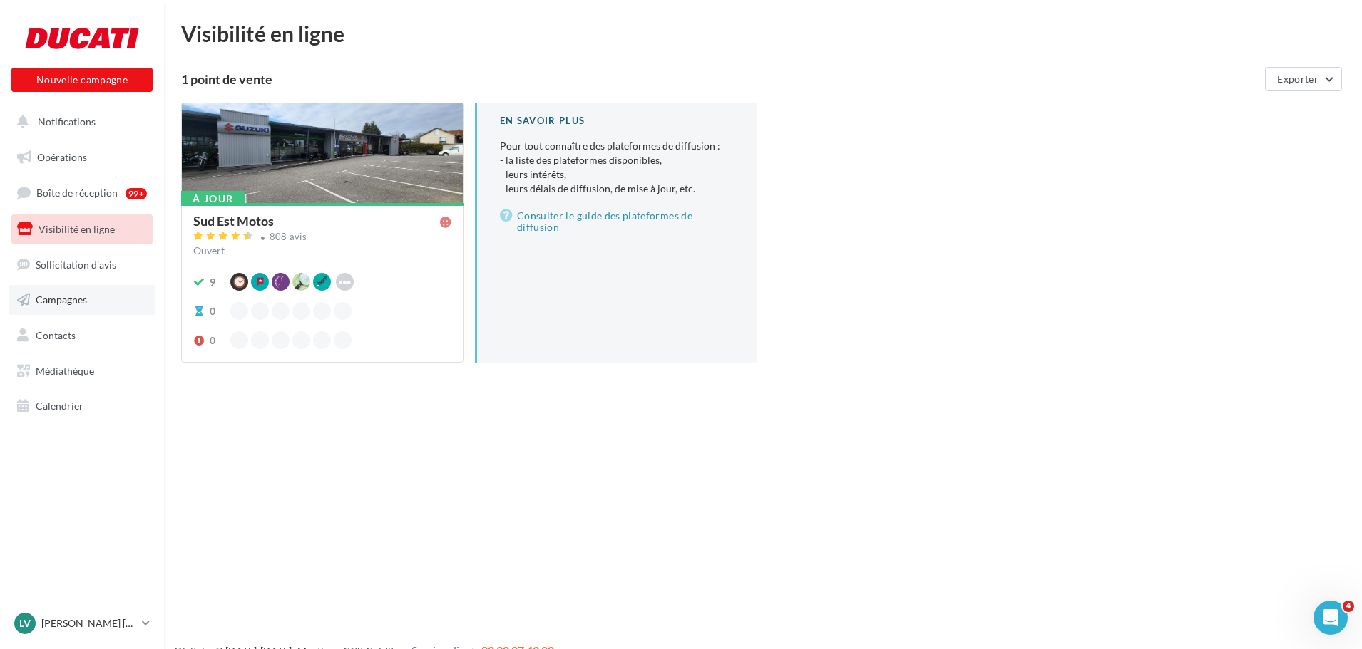
click at [82, 294] on span "Campagnes" at bounding box center [61, 300] width 51 height 12
